Goal: Transaction & Acquisition: Purchase product/service

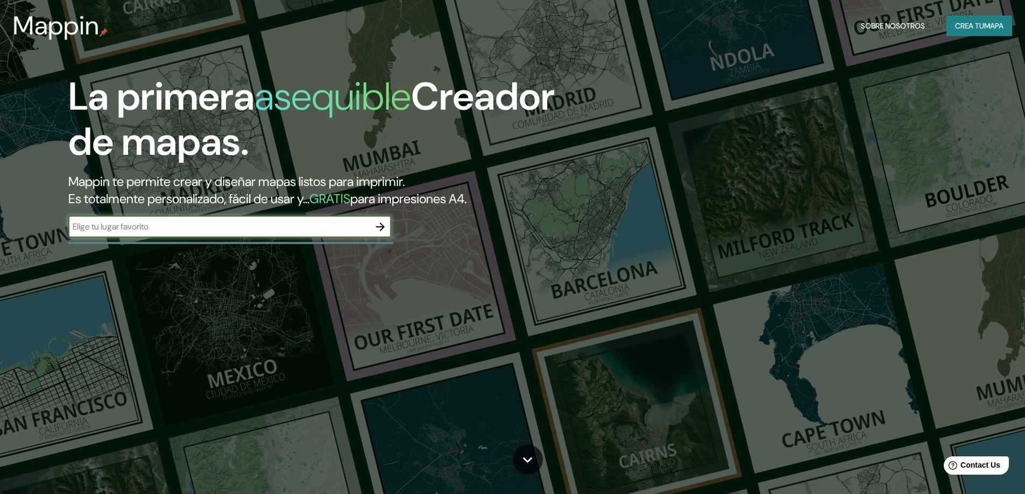
click at [295, 230] on input "text" at bounding box center [218, 226] width 301 height 12
click at [207, 223] on input "text" at bounding box center [218, 226] width 301 height 12
type input "s"
type input "[GEOGRAPHIC_DATA]"
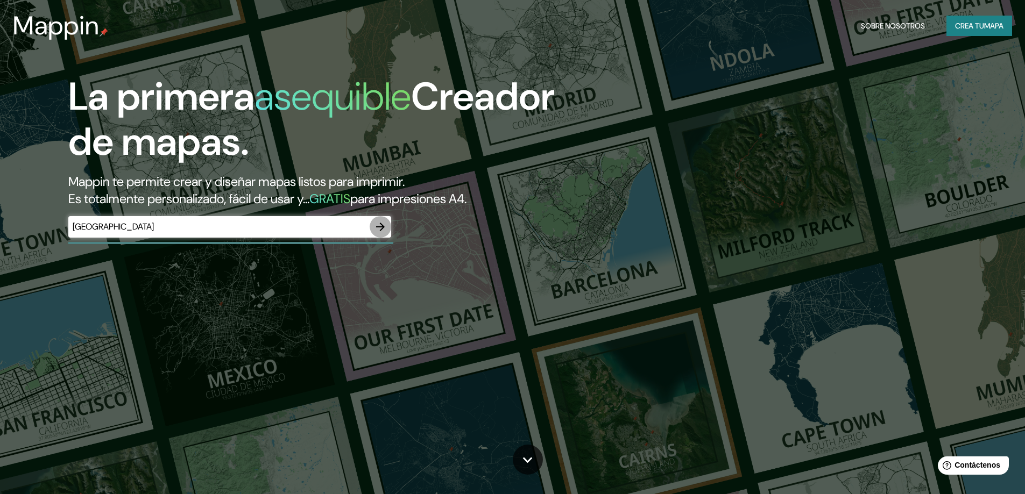
click at [382, 227] on icon "button" at bounding box center [380, 227] width 9 height 9
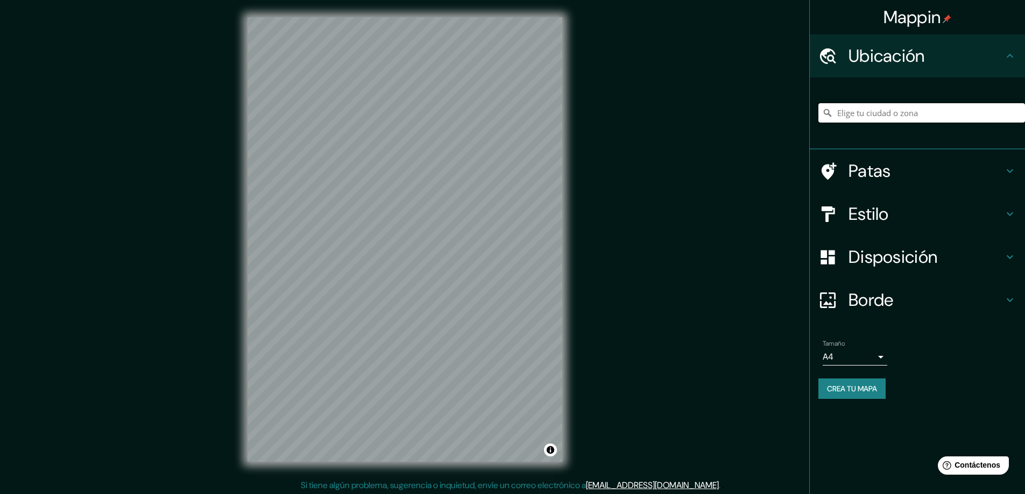
click at [886, 114] on input "Elige tu ciudad o zona" at bounding box center [921, 112] width 207 height 19
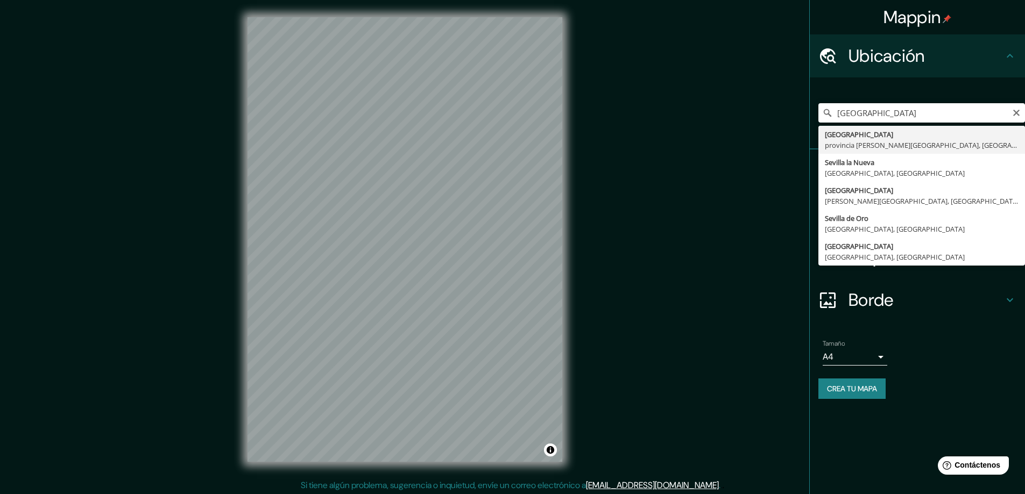
type input "[GEOGRAPHIC_DATA], [GEOGRAPHIC_DATA][PERSON_NAME], [GEOGRAPHIC_DATA]"
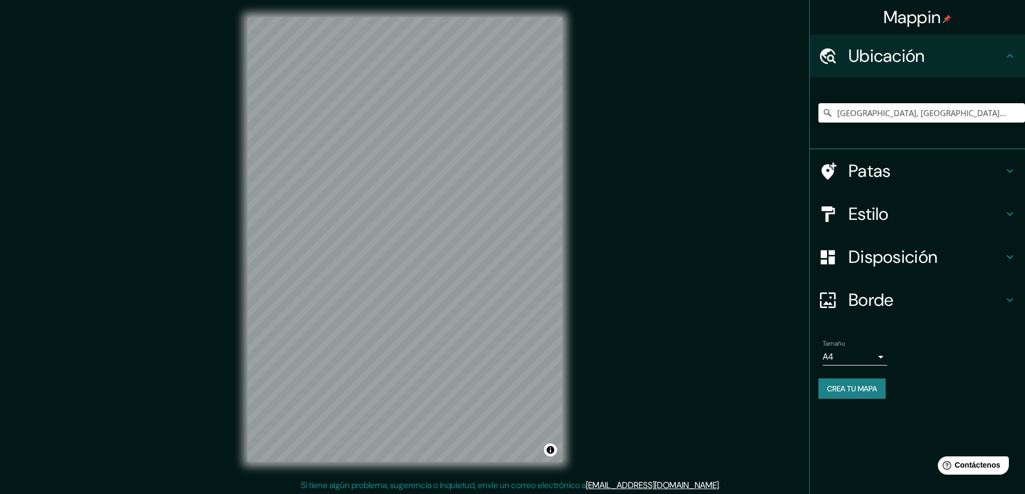
click at [1008, 214] on icon at bounding box center [1009, 214] width 6 height 4
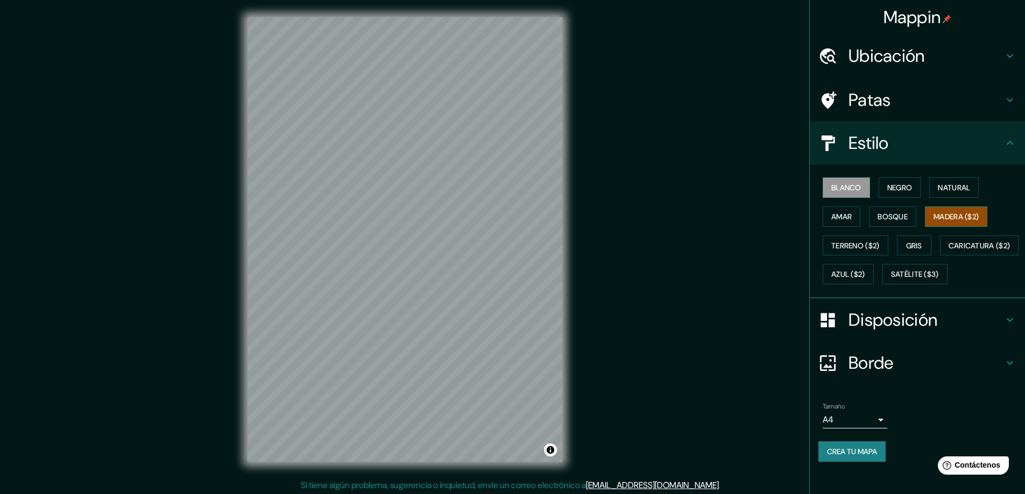
click at [954, 216] on font "Madera ($2)" at bounding box center [955, 217] width 45 height 10
click at [906, 244] on font "Gris" at bounding box center [914, 246] width 16 height 10
click at [887, 190] on font "Negro" at bounding box center [899, 188] width 25 height 10
click at [831, 213] on font "Amar" at bounding box center [841, 217] width 20 height 10
click at [837, 183] on font "Blanco" at bounding box center [846, 188] width 30 height 10
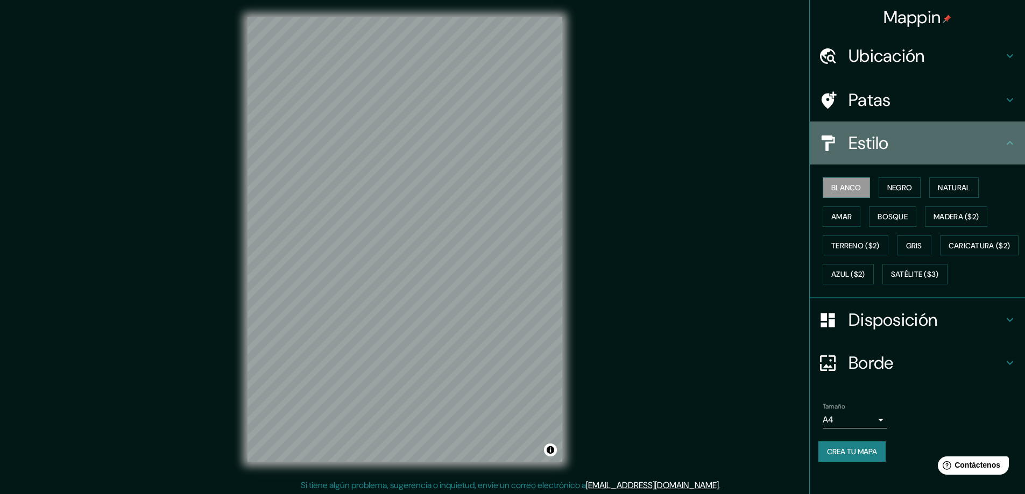
click at [1003, 139] on icon at bounding box center [1009, 143] width 13 height 13
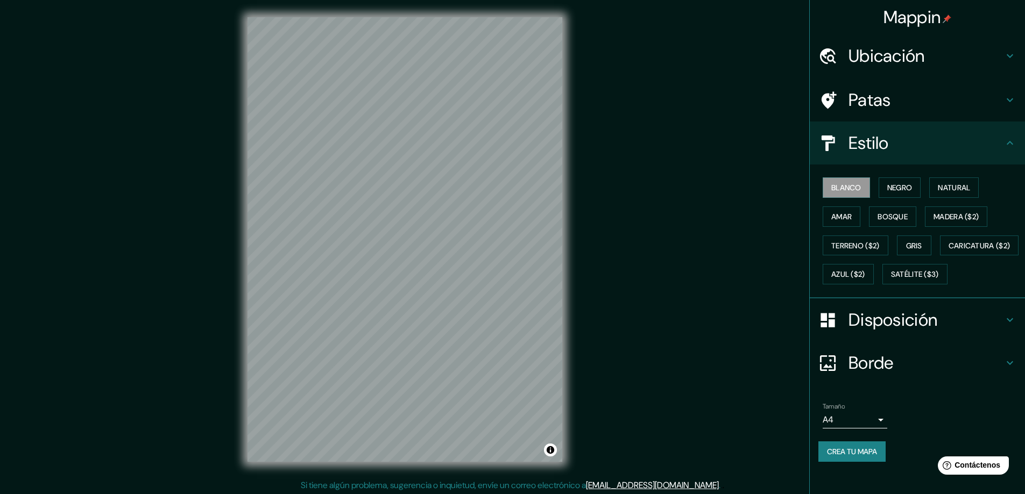
click at [1003, 140] on icon at bounding box center [1009, 143] width 13 height 13
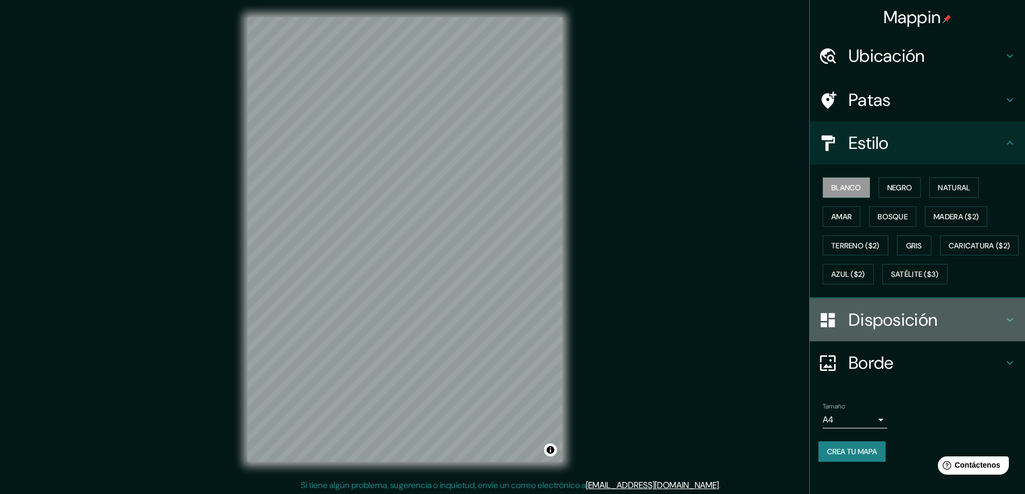
click at [1006, 322] on icon at bounding box center [1009, 320] width 6 height 4
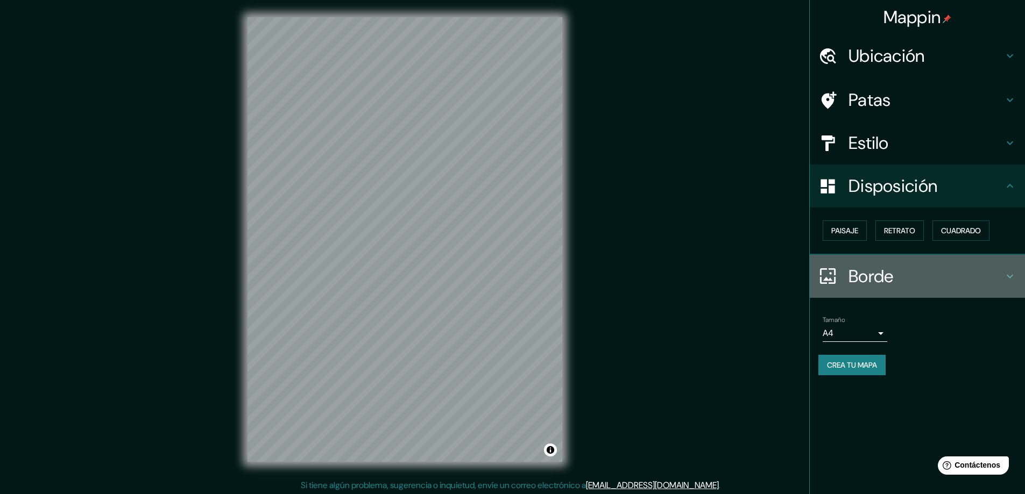
click at [1011, 275] on icon at bounding box center [1009, 276] width 13 height 13
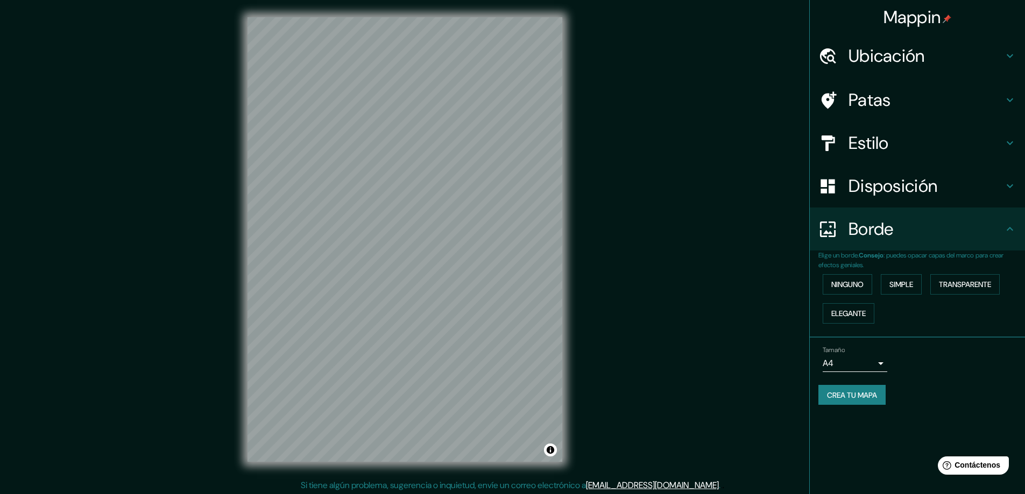
click at [883, 365] on body "Mappin Ubicación [GEOGRAPHIC_DATA], [GEOGRAPHIC_DATA][PERSON_NAME], [GEOGRAPHIC…" at bounding box center [512, 247] width 1025 height 494
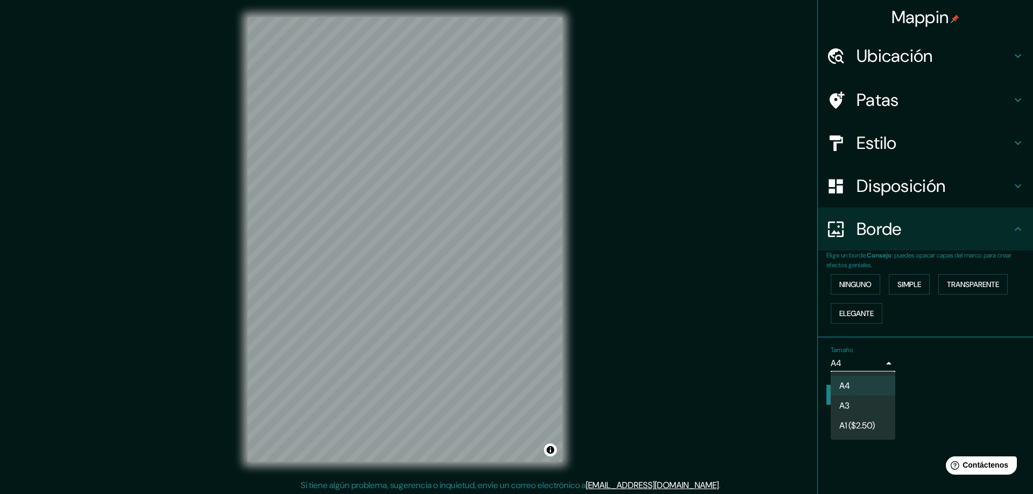
click at [867, 403] on li "A3" at bounding box center [862, 406] width 65 height 20
type input "a4"
